Goal: Information Seeking & Learning: Learn about a topic

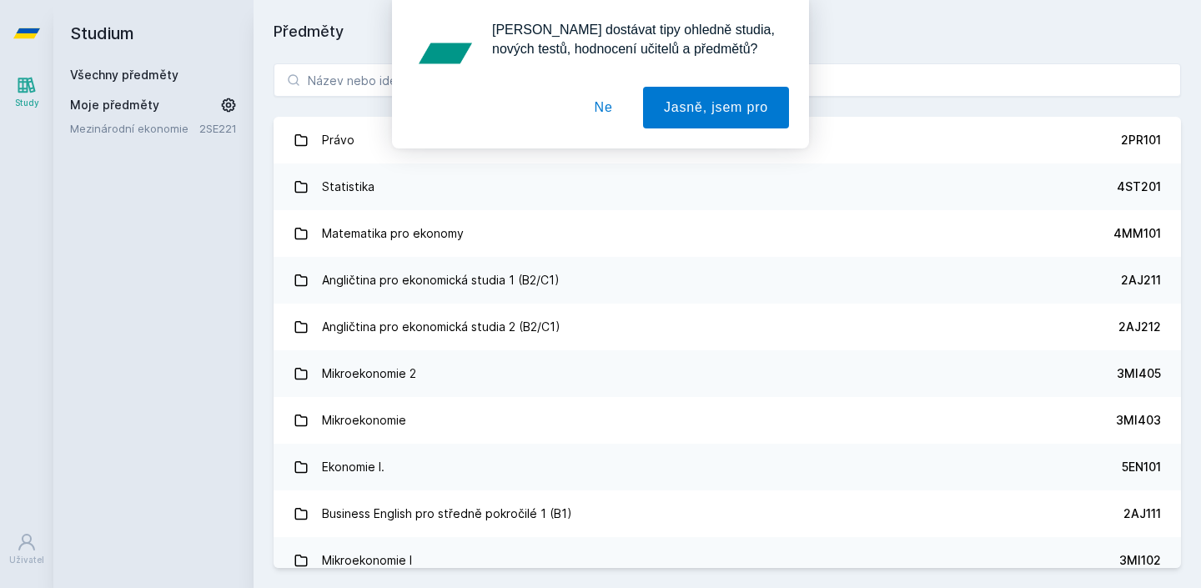
click at [603, 107] on button "Ne" at bounding box center [604, 108] width 60 height 42
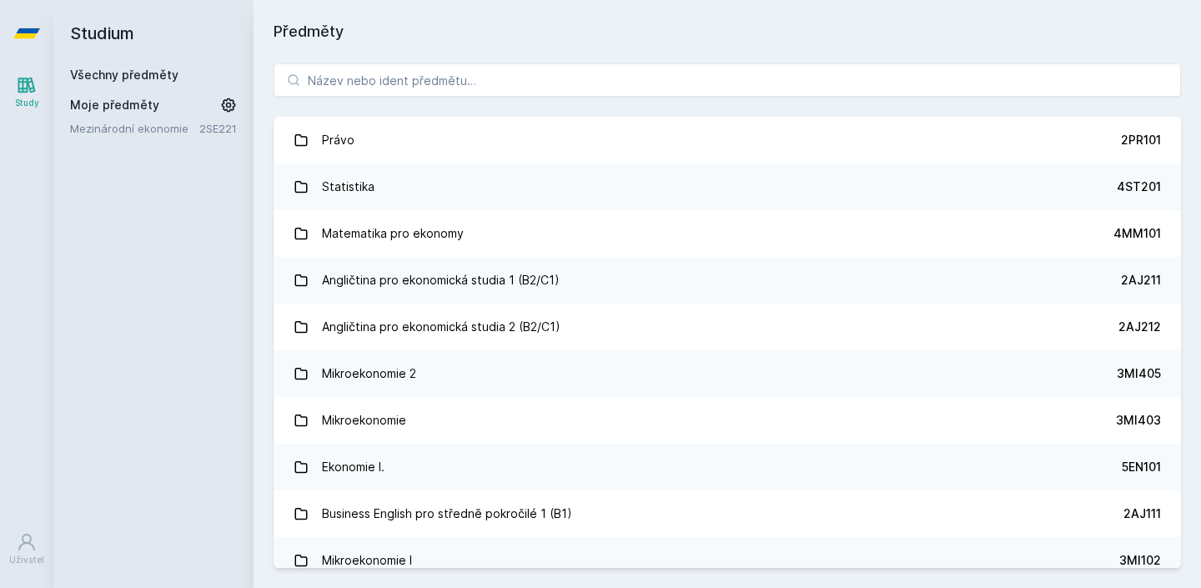
click at [559, 98] on div "Právo 2PR101 Statistika 4ST201 Matematika pro ekonomy 4MM101 Angličtina pro eko…" at bounding box center [728, 315] width 948 height 545
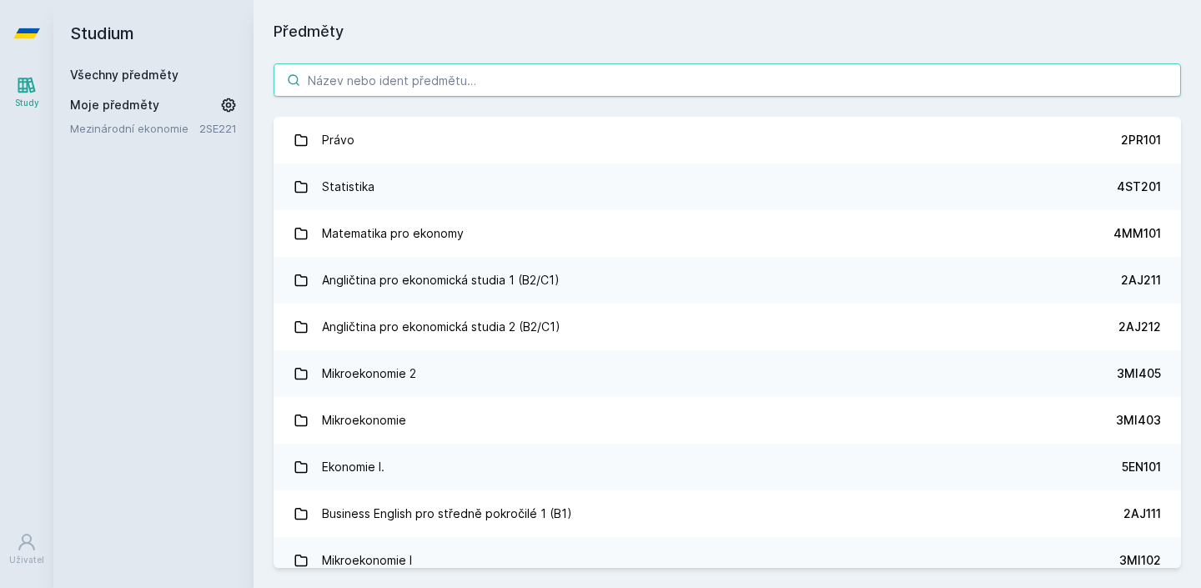
click at [561, 85] on input "search" at bounding box center [728, 79] width 908 height 33
type input "srovnání"
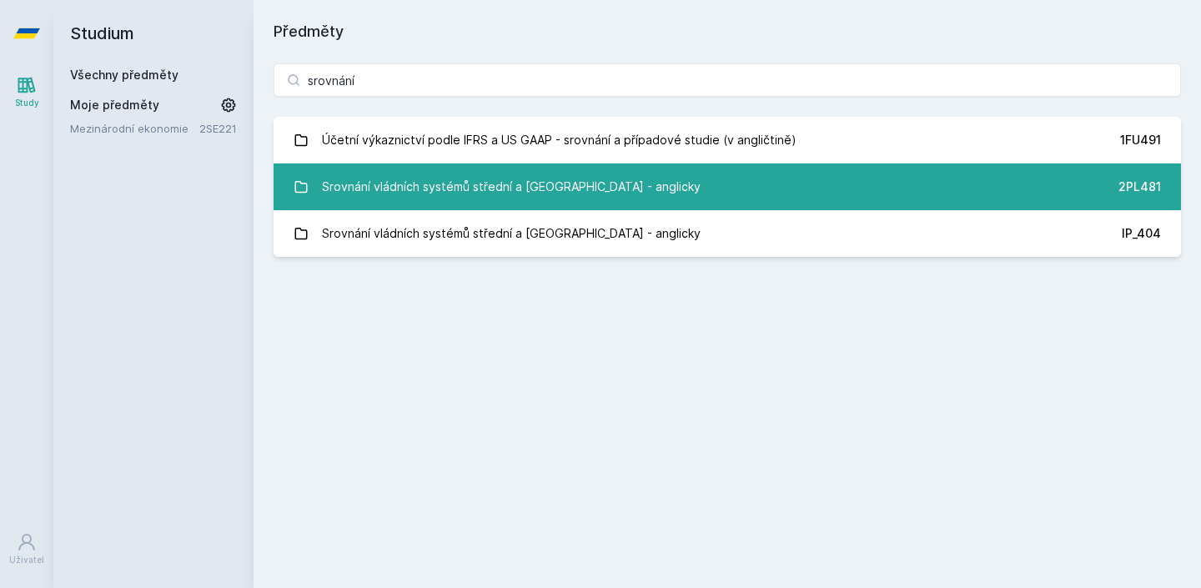
click at [561, 187] on div "Srovnání vládních systémů střední a [GEOGRAPHIC_DATA] - anglicky" at bounding box center [511, 186] width 379 height 33
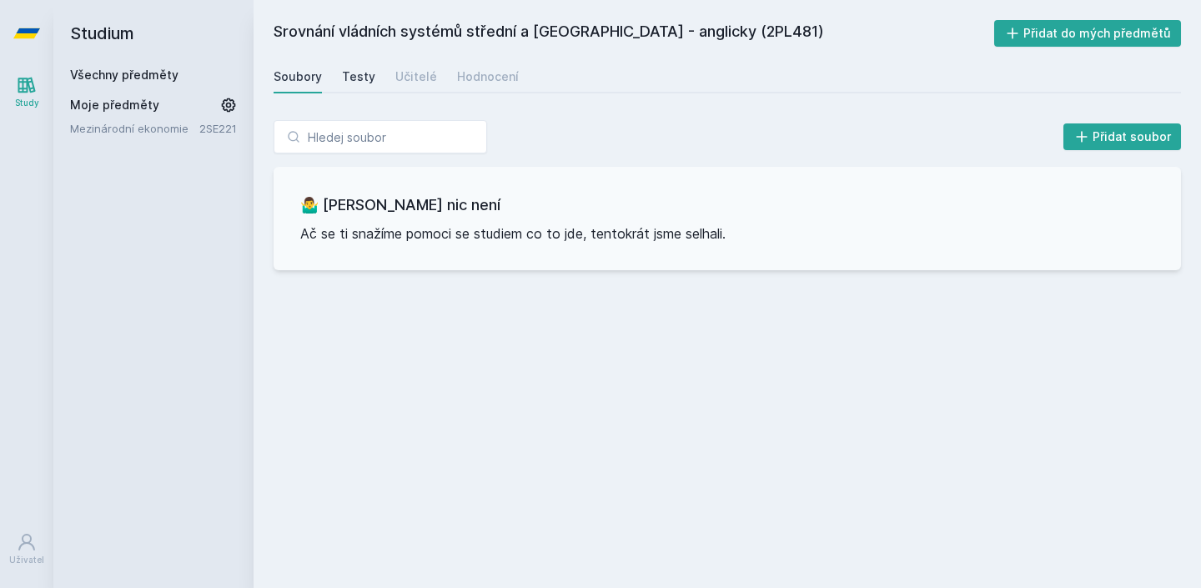
click at [359, 82] on div "Testy" at bounding box center [358, 76] width 33 height 17
click at [408, 78] on div "Učitelé" at bounding box center [416, 76] width 42 height 17
drag, startPoint x: 766, startPoint y: 34, endPoint x: 742, endPoint y: 34, distance: 24.2
click at [742, 34] on h2 "Srovnání vládních systémů střední a [GEOGRAPHIC_DATA] - anglicky (2PL481)" at bounding box center [634, 33] width 721 height 27
copy h2 "2PL"
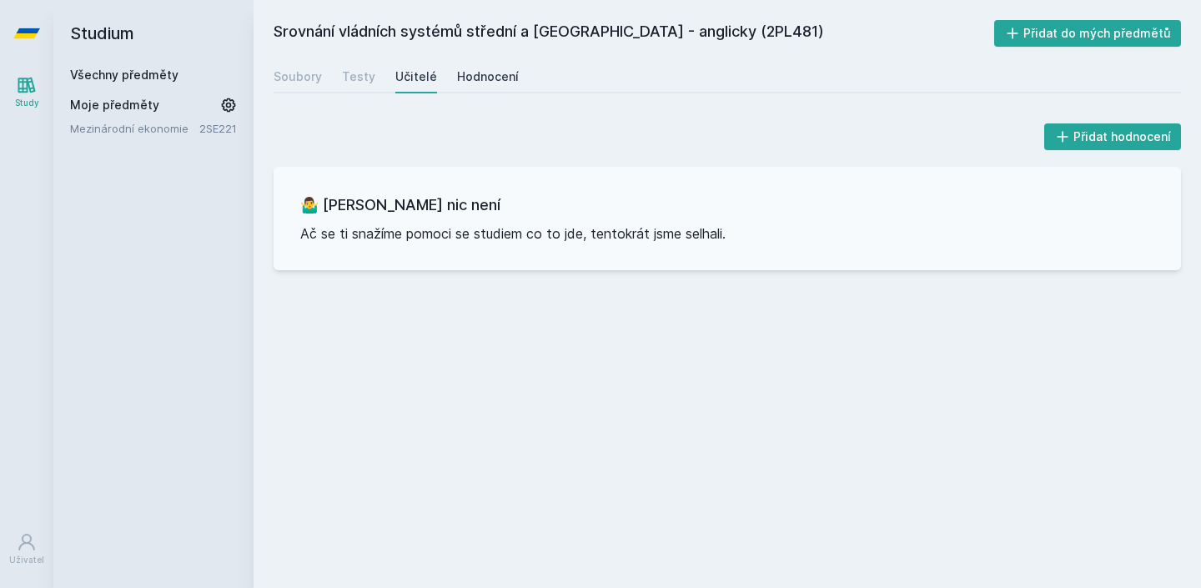
click at [457, 83] on div "Hodnocení" at bounding box center [488, 76] width 62 height 17
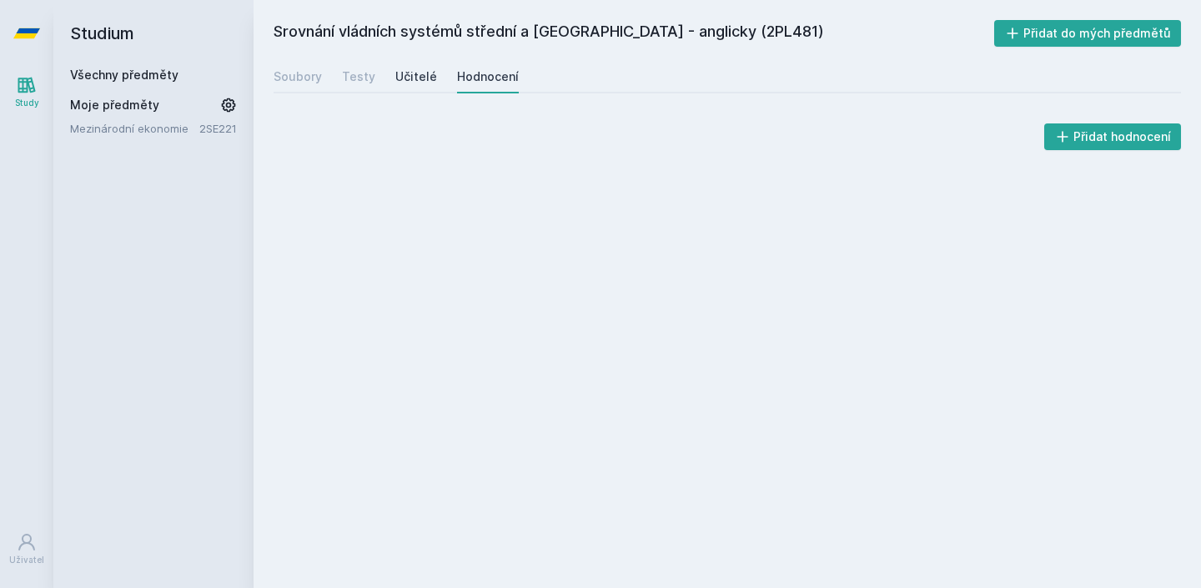
click at [430, 78] on div "Učitelé" at bounding box center [416, 76] width 42 height 17
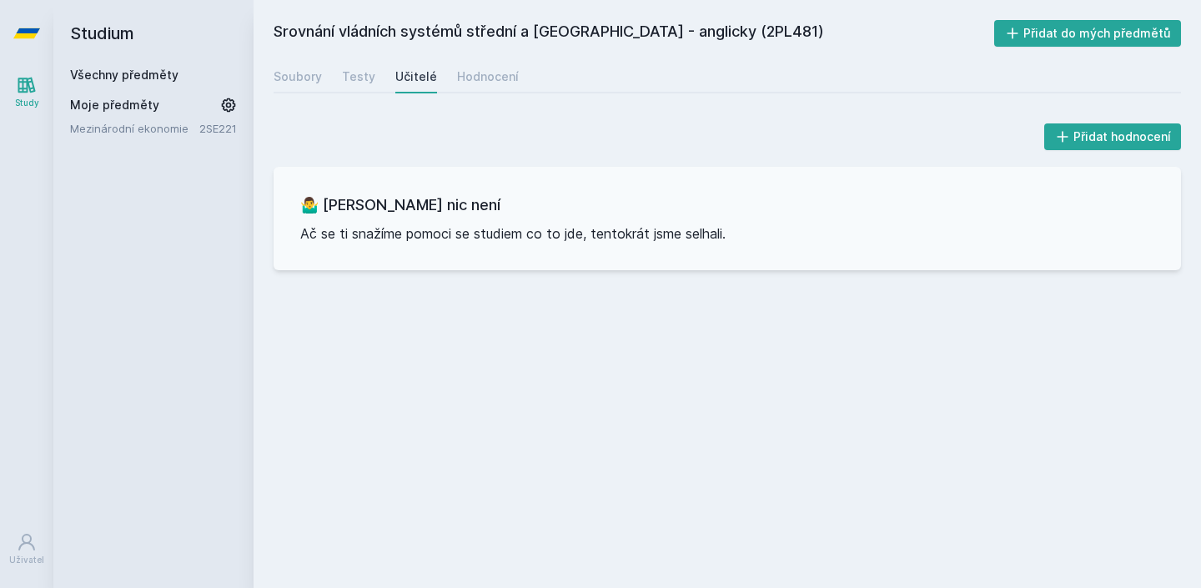
click at [279, 32] on h2 "Srovnání vládních systémů střední a [GEOGRAPHIC_DATA] - anglicky (2PL481)" at bounding box center [634, 33] width 721 height 27
click at [83, 33] on h2 "Studium" at bounding box center [153, 33] width 167 height 67
click at [32, 39] on icon at bounding box center [26, 33] width 27 height 67
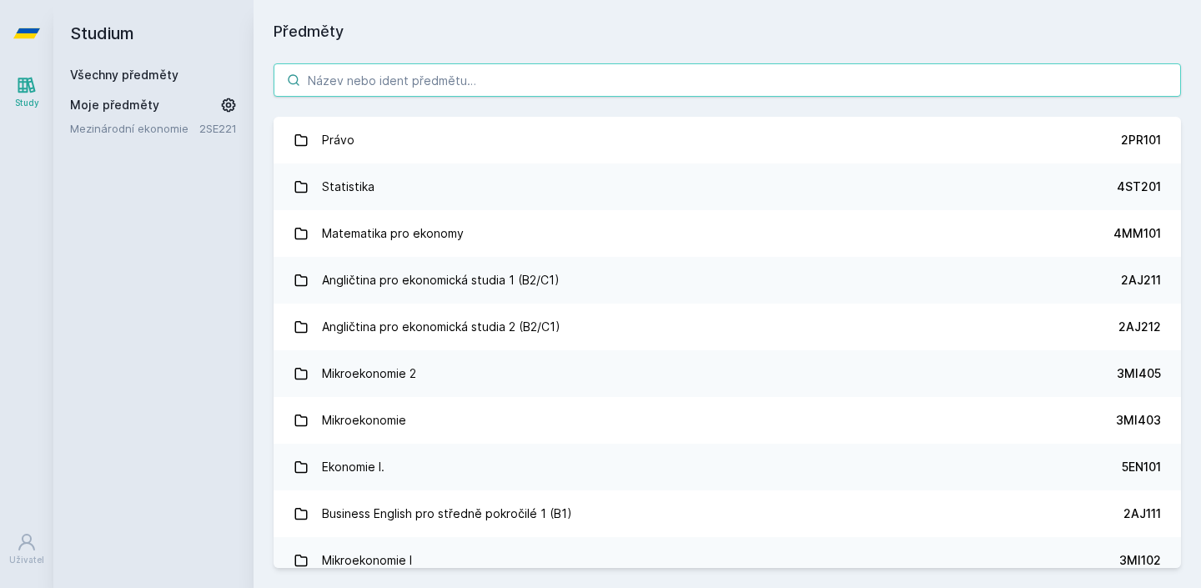
click at [355, 93] on input "search" at bounding box center [728, 79] width 908 height 33
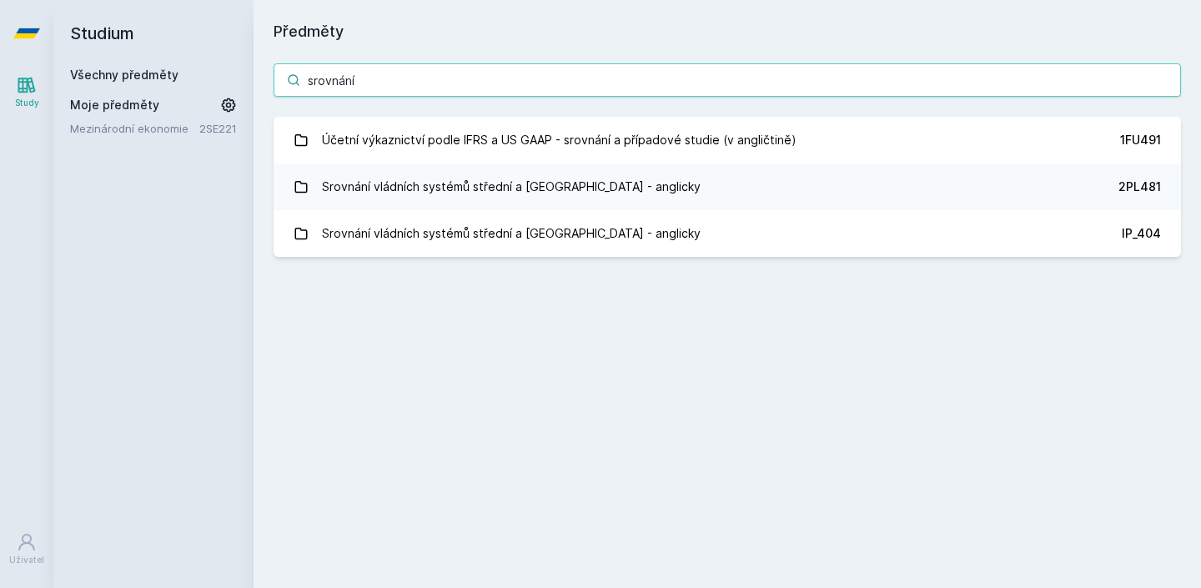
type input "srovnání"
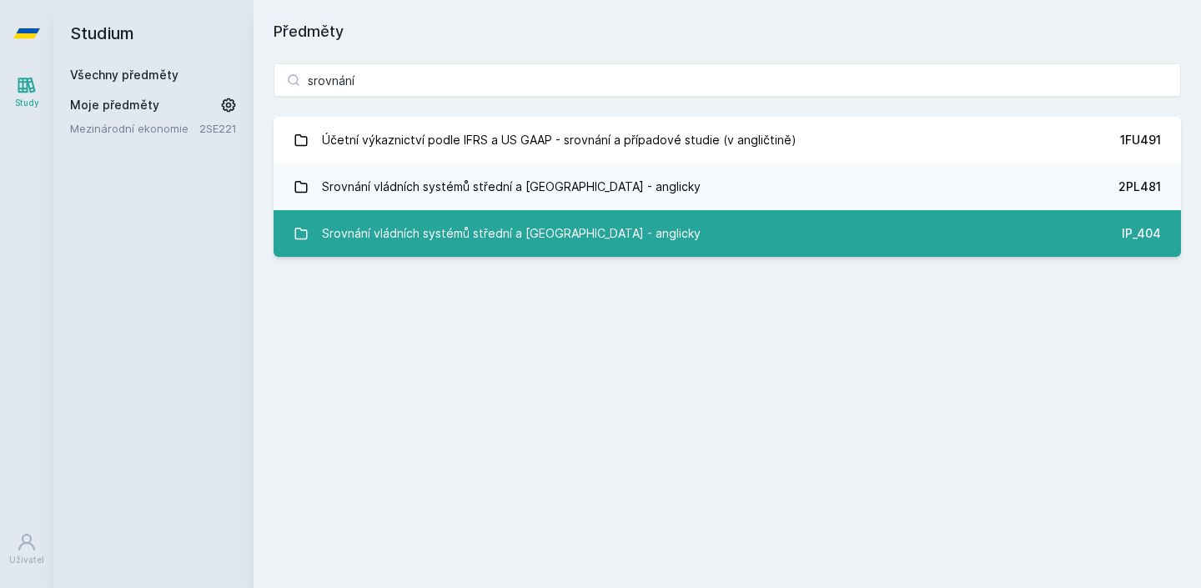
click at [413, 233] on div "Srovnání vládních systémů střední a [GEOGRAPHIC_DATA] - anglicky" at bounding box center [511, 233] width 379 height 33
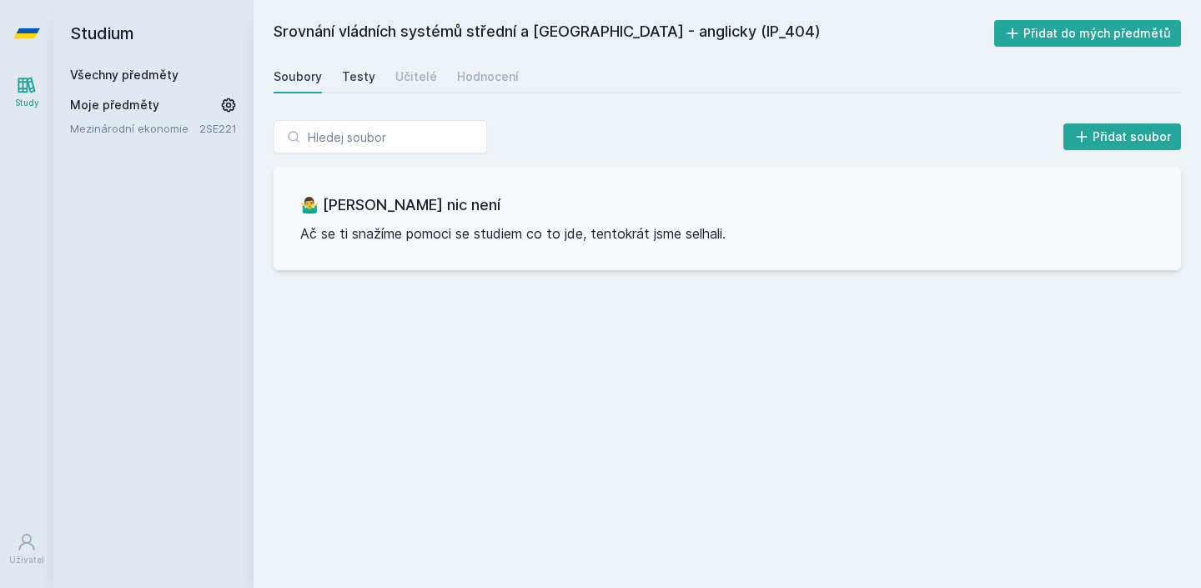
click at [356, 74] on div "Testy" at bounding box center [358, 76] width 33 height 17
click at [410, 73] on div "Učitelé" at bounding box center [416, 76] width 42 height 17
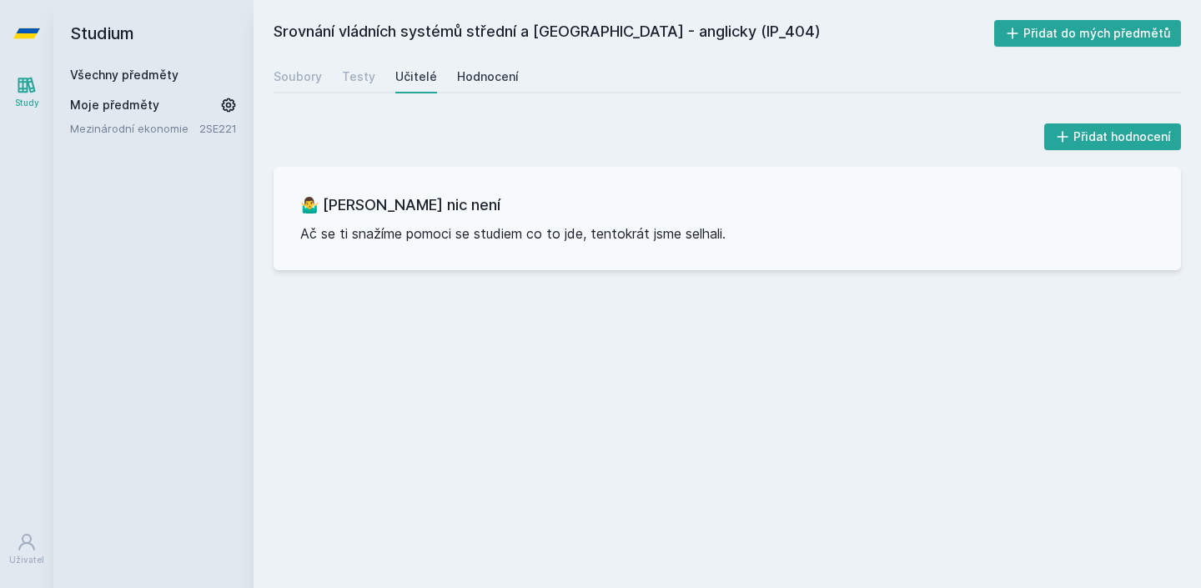
click at [477, 80] on div "Hodnocení" at bounding box center [488, 76] width 62 height 17
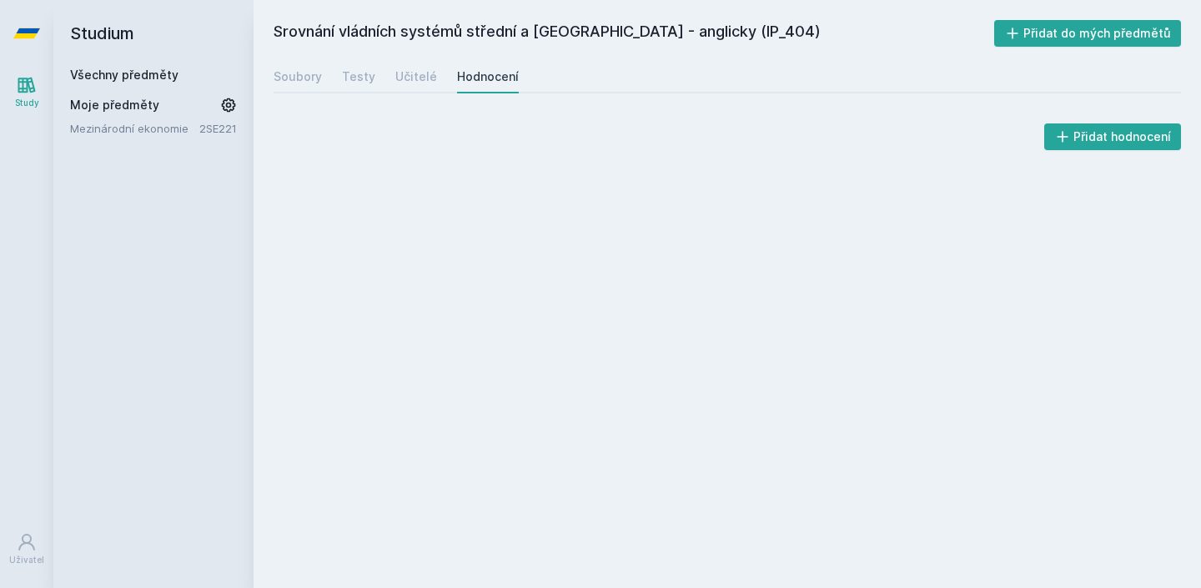
click at [334, 83] on div "Soubory Testy Učitelé Hodnocení" at bounding box center [728, 76] width 908 height 33
click at [322, 82] on div "Soubory Testy Učitelé Hodnocení" at bounding box center [728, 76] width 908 height 33
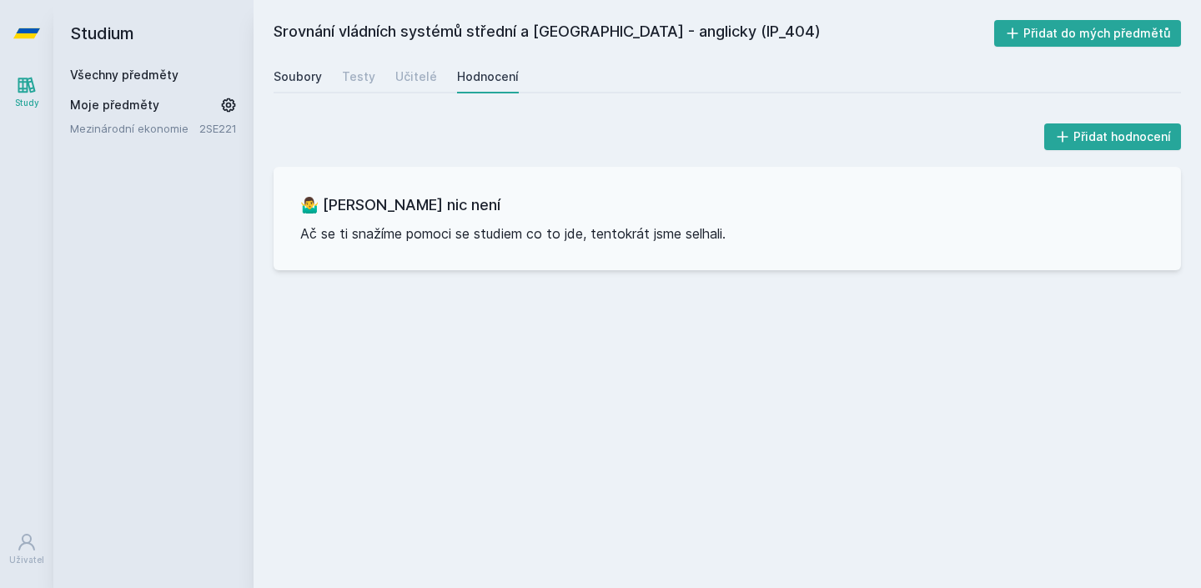
click at [286, 73] on div "Soubory" at bounding box center [298, 76] width 48 height 17
click at [26, 27] on icon at bounding box center [26, 33] width 27 height 67
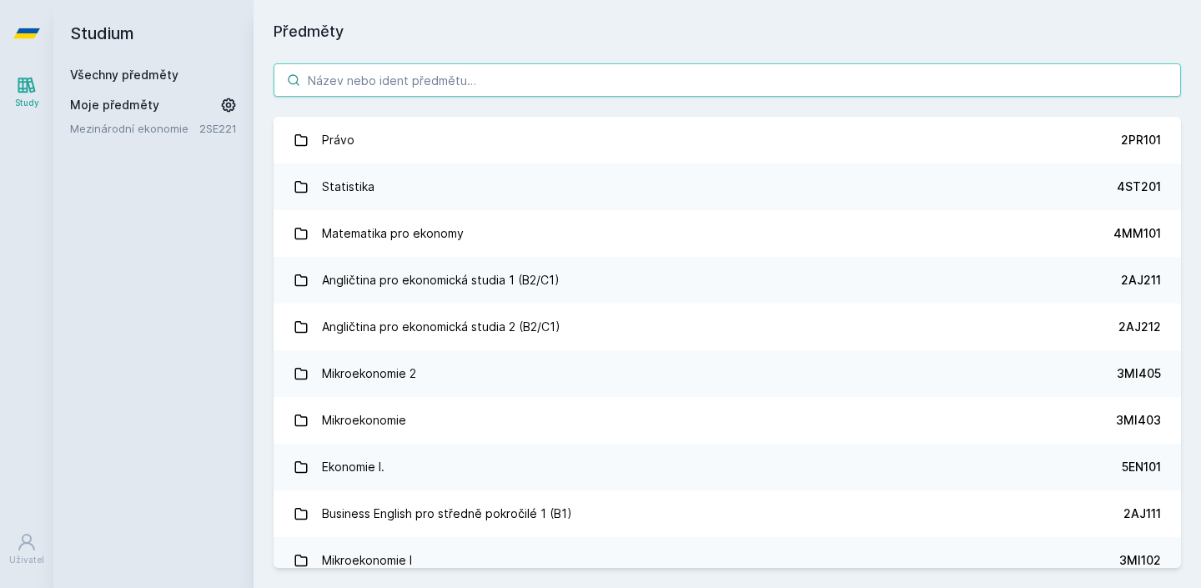
click at [310, 69] on input "search" at bounding box center [728, 79] width 908 height 33
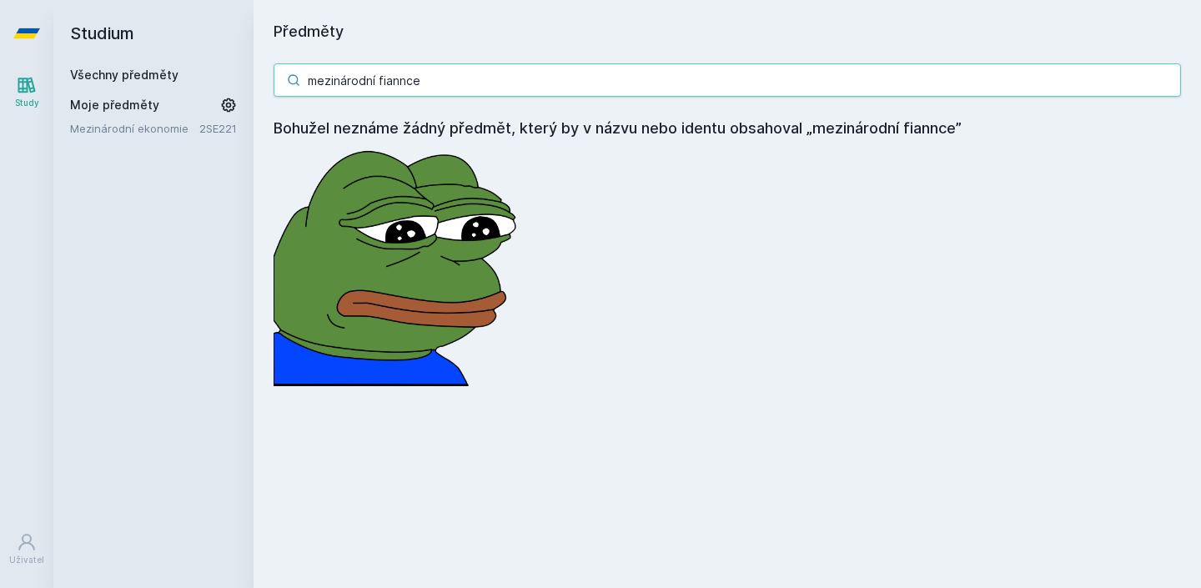
click at [390, 80] on input "mezinárodní fiannce" at bounding box center [728, 79] width 908 height 33
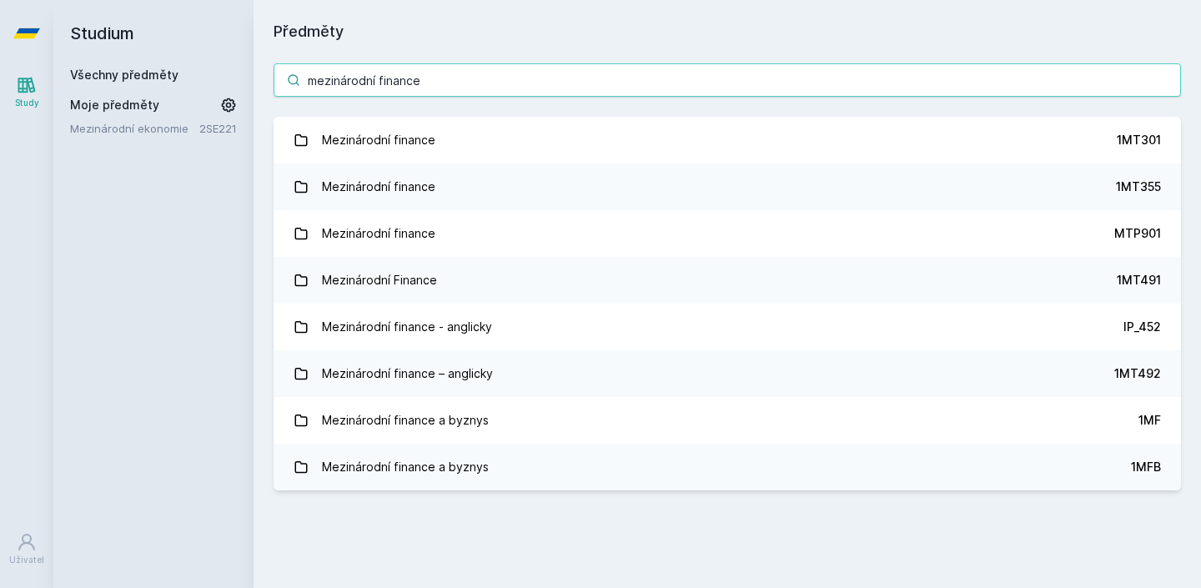
type input "mezinárodní finance"
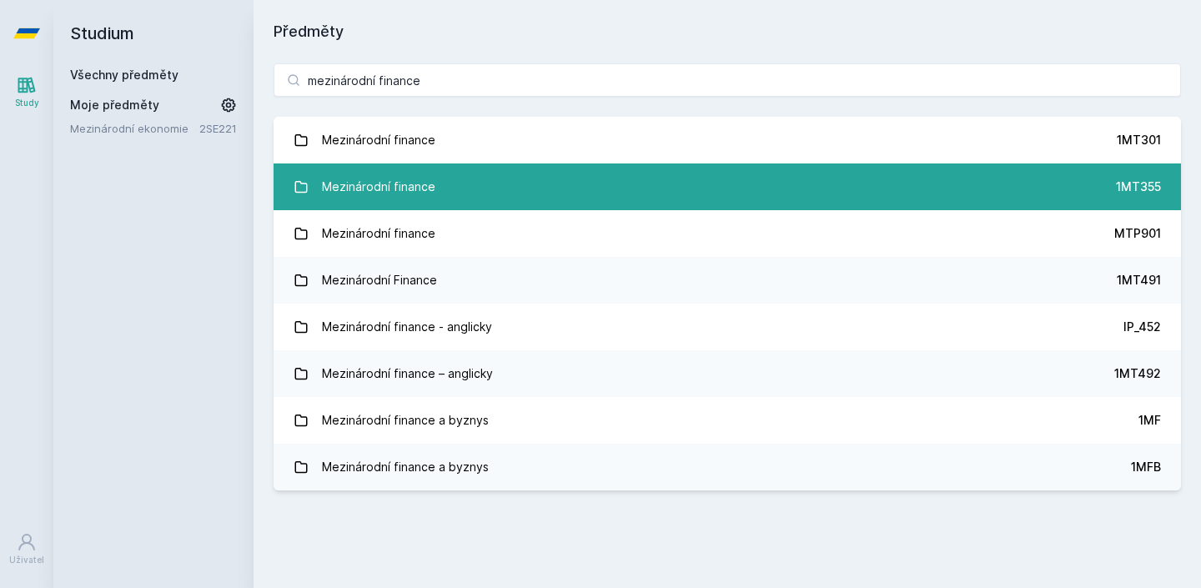
click at [460, 171] on link "Mezinárodní finance 1MT355" at bounding box center [728, 186] width 908 height 47
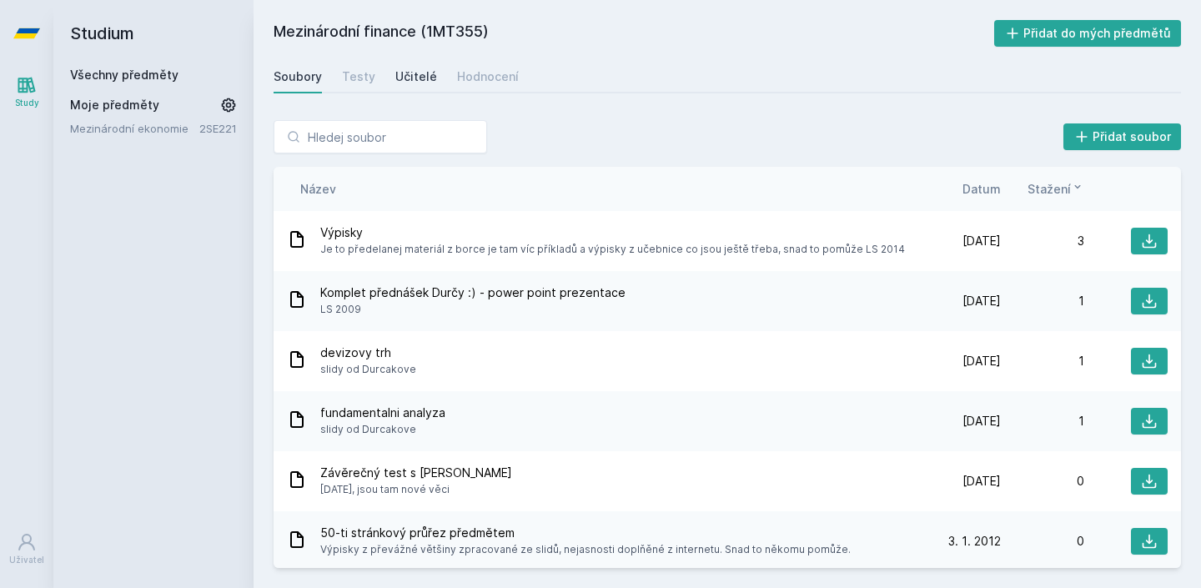
click at [415, 68] on div "Učitelé" at bounding box center [416, 76] width 42 height 17
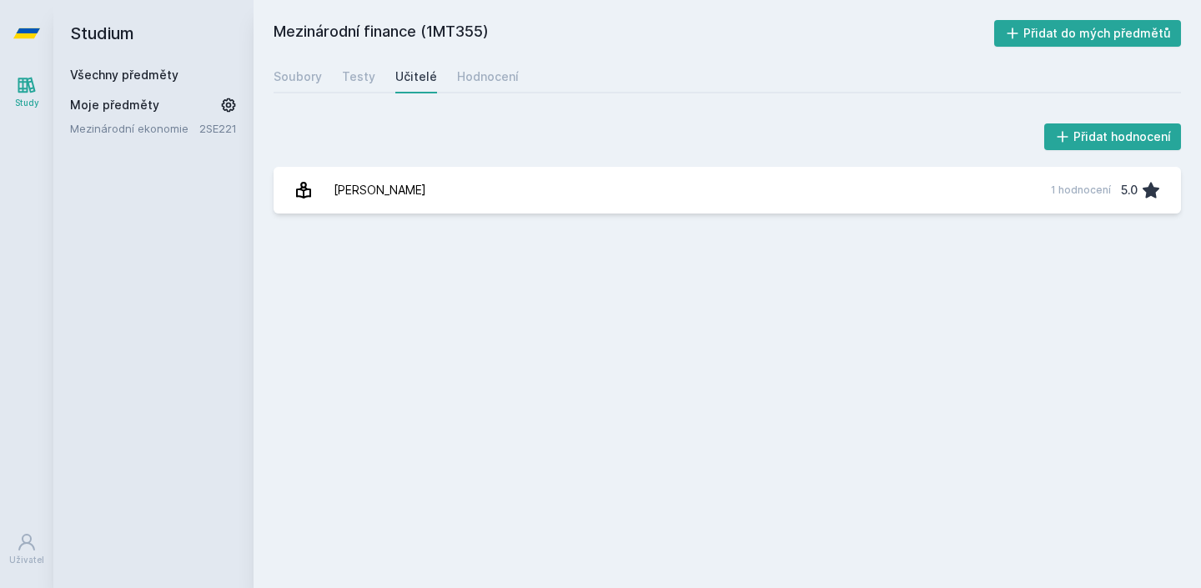
click at [324, 72] on div "Soubory Testy Učitelé Hodnocení" at bounding box center [728, 76] width 908 height 33
drag, startPoint x: 416, startPoint y: 35, endPoint x: 280, endPoint y: 35, distance: 136.0
click at [280, 35] on h2 "Mezinárodní finance (1MT355)" at bounding box center [634, 33] width 721 height 27
